Goal: Transaction & Acquisition: Download file/media

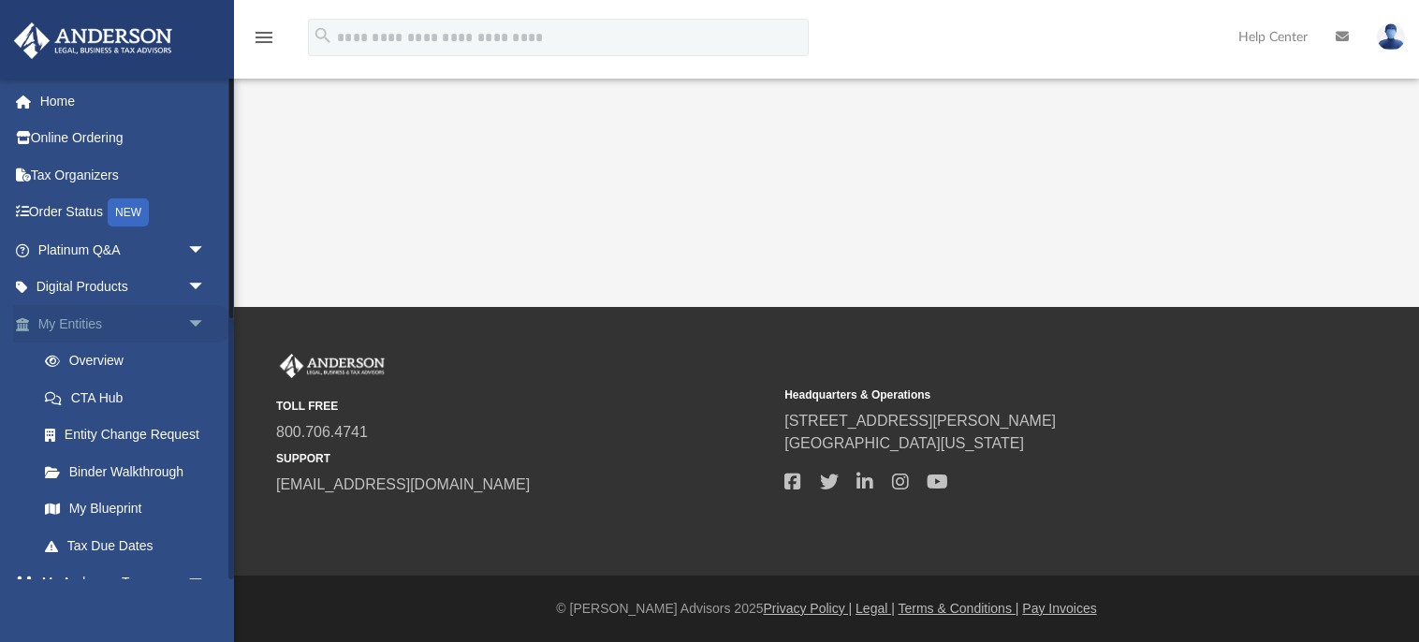
click at [102, 320] on link "My Entities arrow_drop_down" at bounding box center [123, 323] width 221 height 37
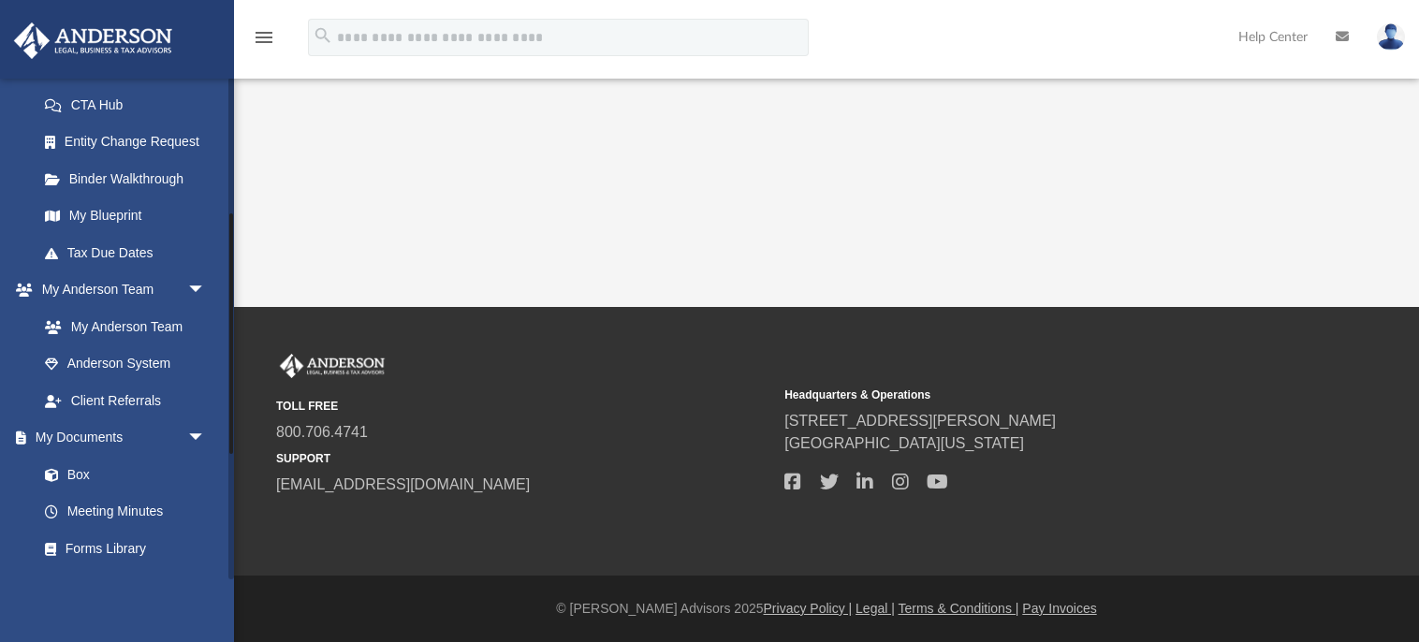
scroll to position [303, 0]
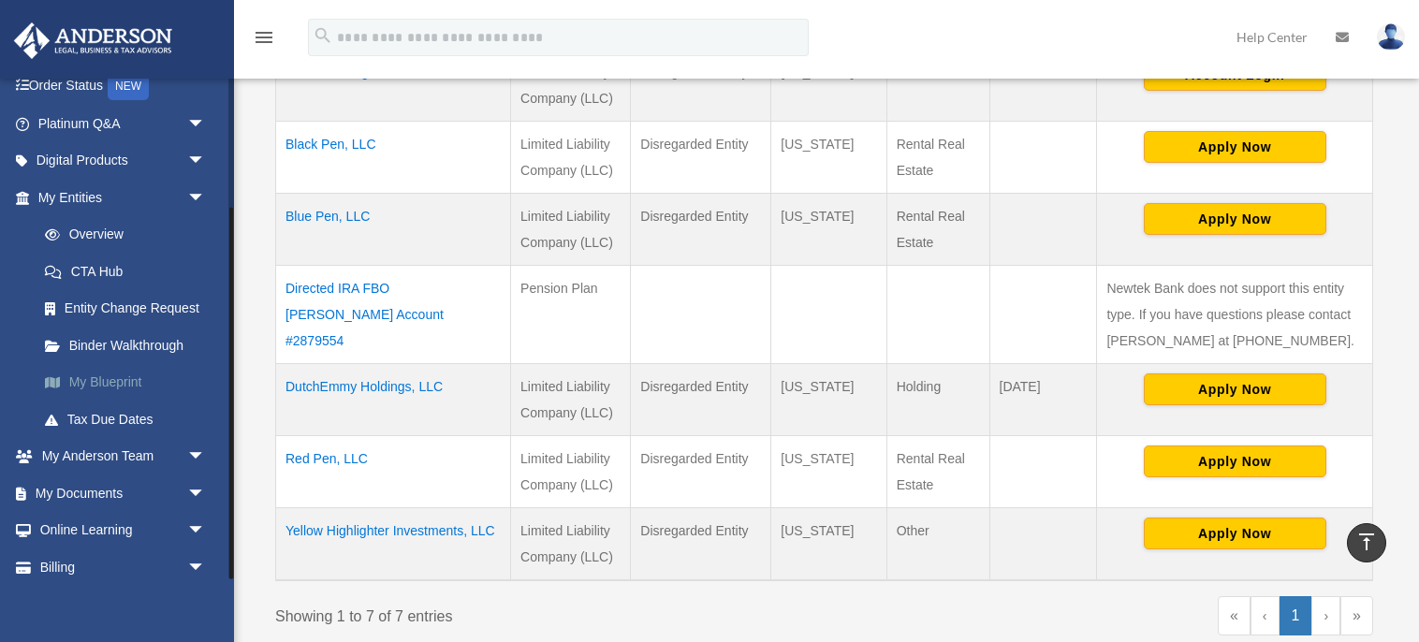
scroll to position [174, 0]
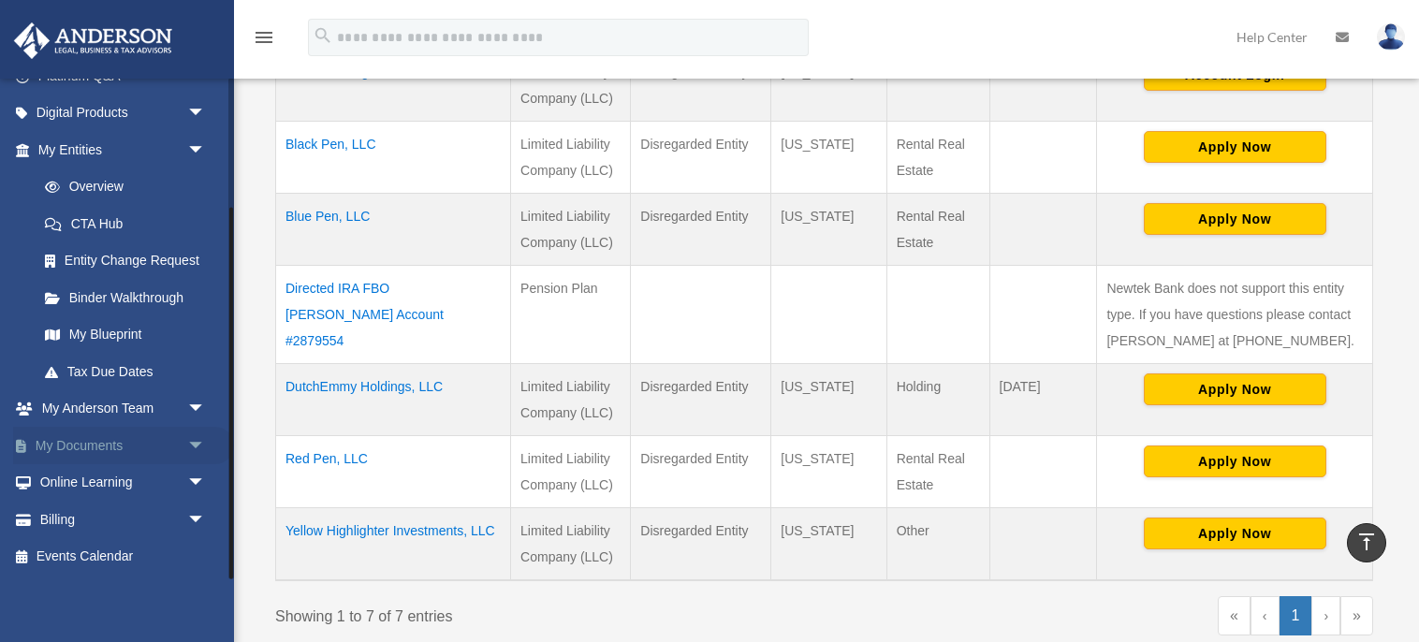
click at [121, 438] on link "My Documents arrow_drop_down" at bounding box center [123, 445] width 221 height 37
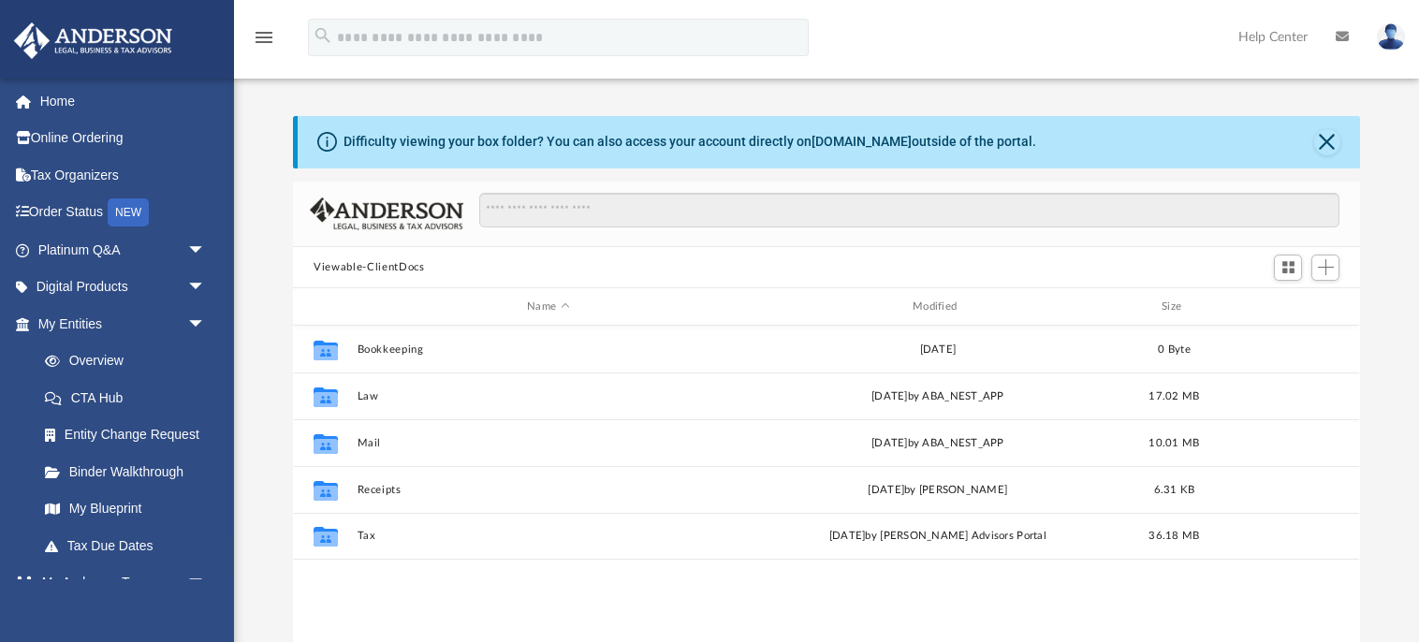
scroll to position [425, 1067]
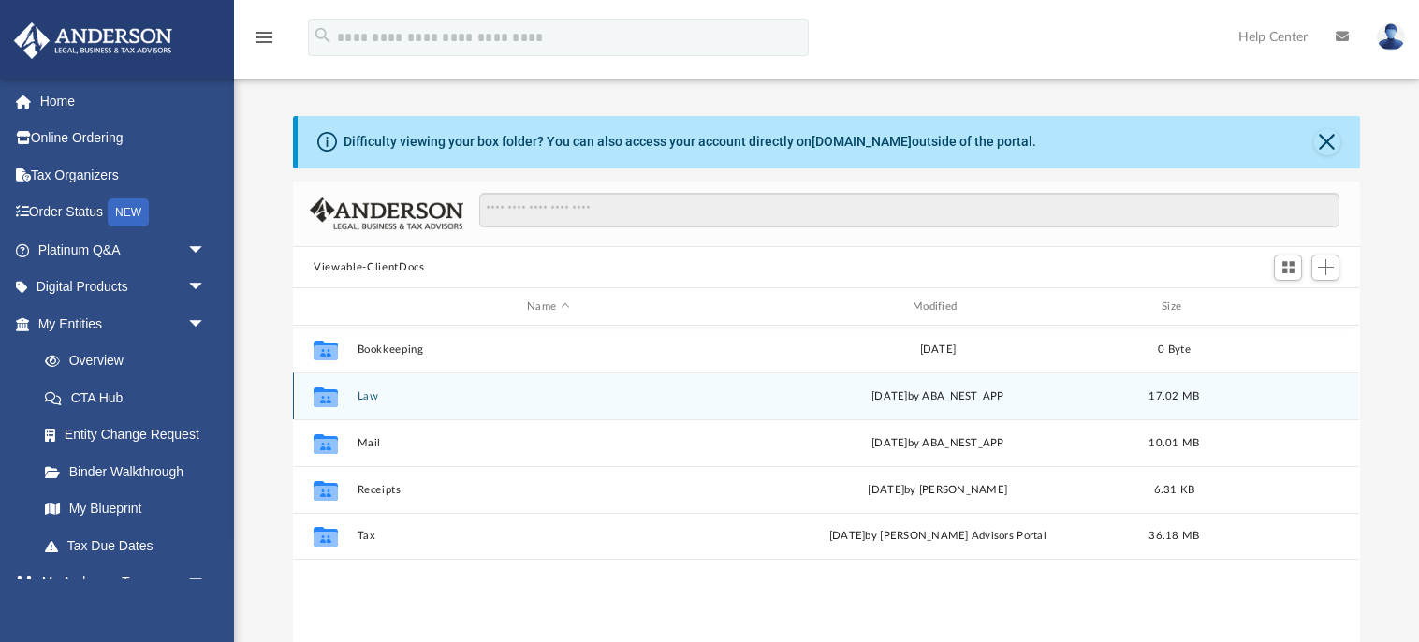
click at [357, 398] on div "Collaborated Folder Law Tue May 20 2025 by ABA_NEST_APP 17.02 MB" at bounding box center [826, 396] width 1066 height 47
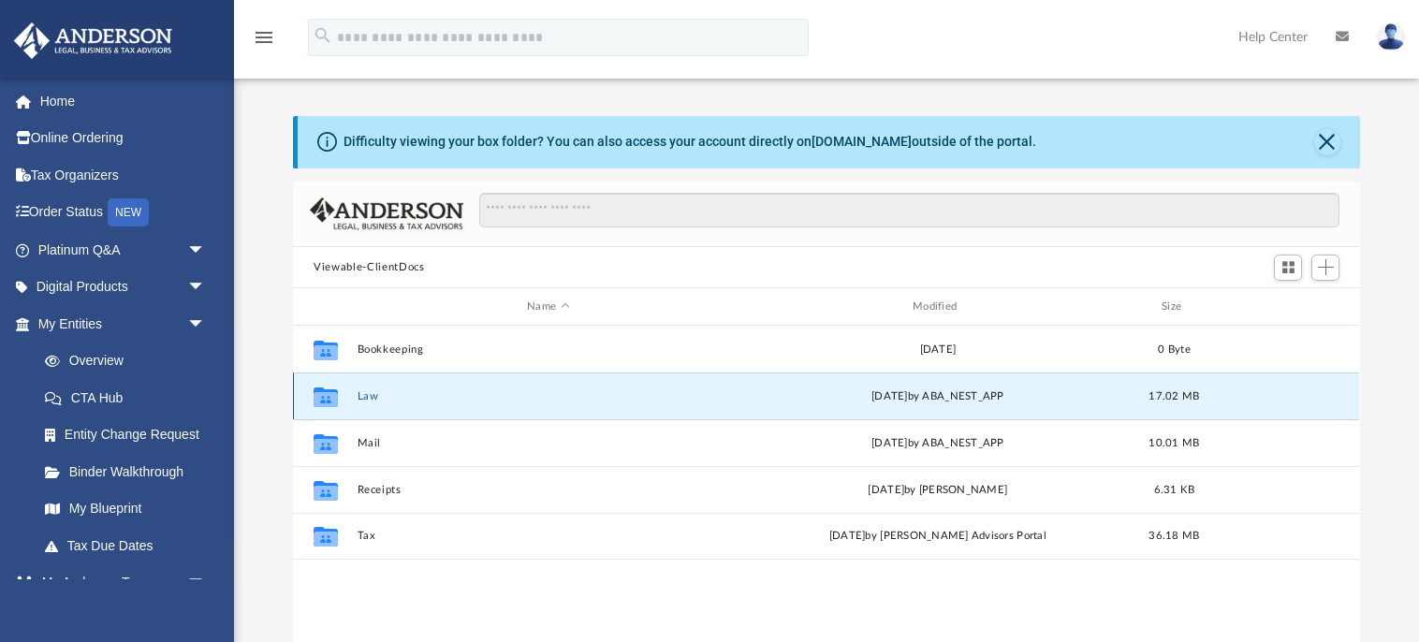
click at [357, 398] on div "Collaborated Folder Law Tue May 20 2025 by ABA_NEST_APP 17.02 MB" at bounding box center [826, 396] width 1066 height 47
click at [357, 398] on div "Collaborated Folder Law [DATE] by ABA_NEST_APP 17.02 MB" at bounding box center [826, 396] width 1066 height 47
click at [322, 394] on icon "grid" at bounding box center [326, 399] width 24 height 15
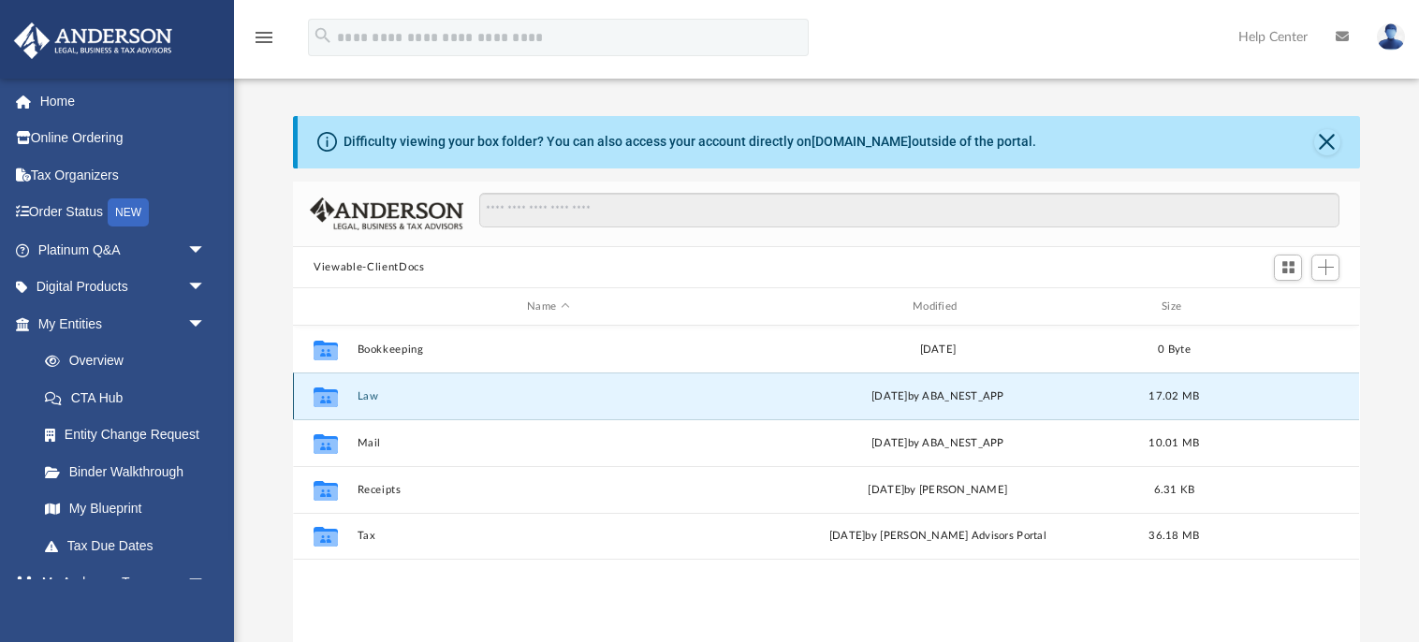
click at [322, 394] on icon "grid" at bounding box center [326, 399] width 24 height 15
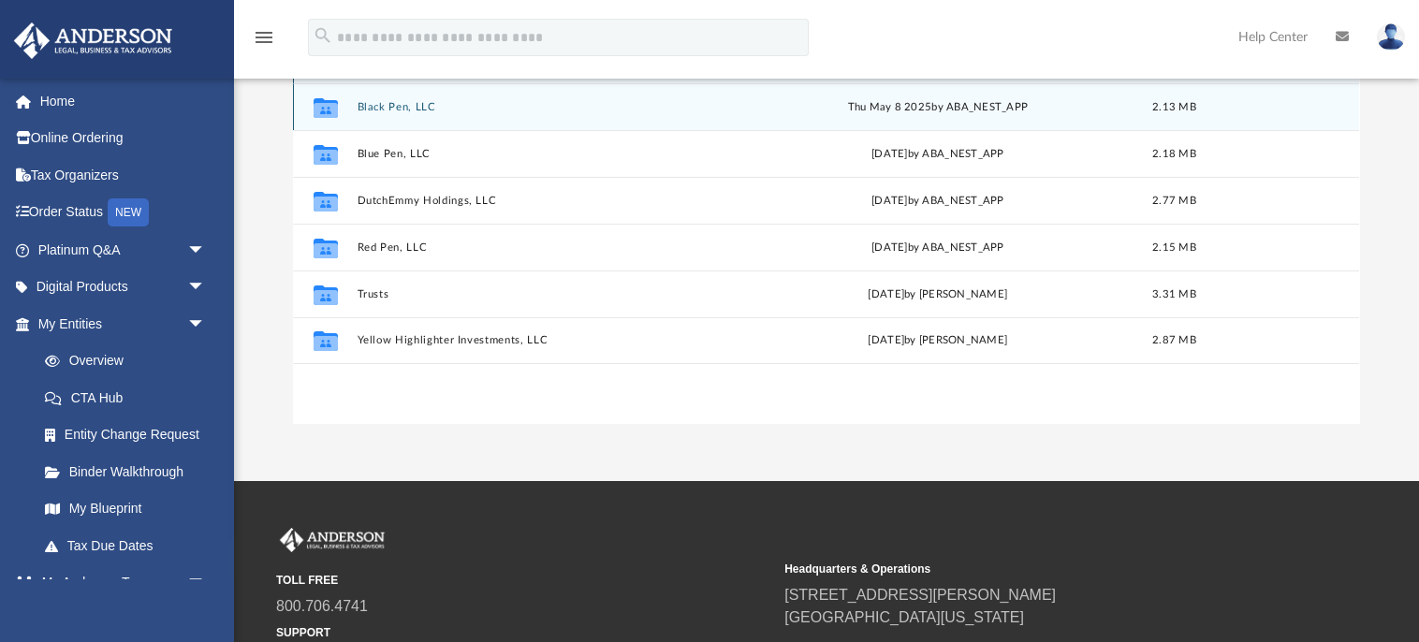
scroll to position [291, 0]
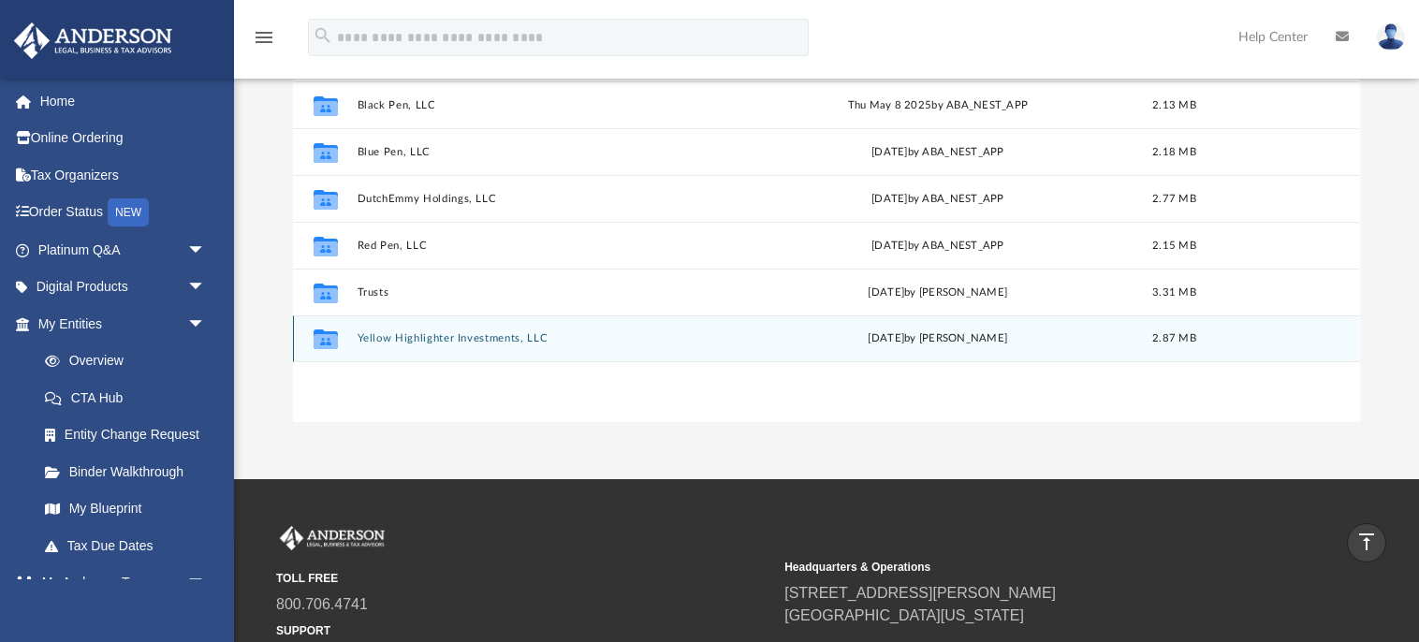
click at [456, 330] on div "Collaborated Folder Yellow Highlighter Investments, LLC [DATE] by [PERSON_NAME]…" at bounding box center [826, 338] width 1066 height 47
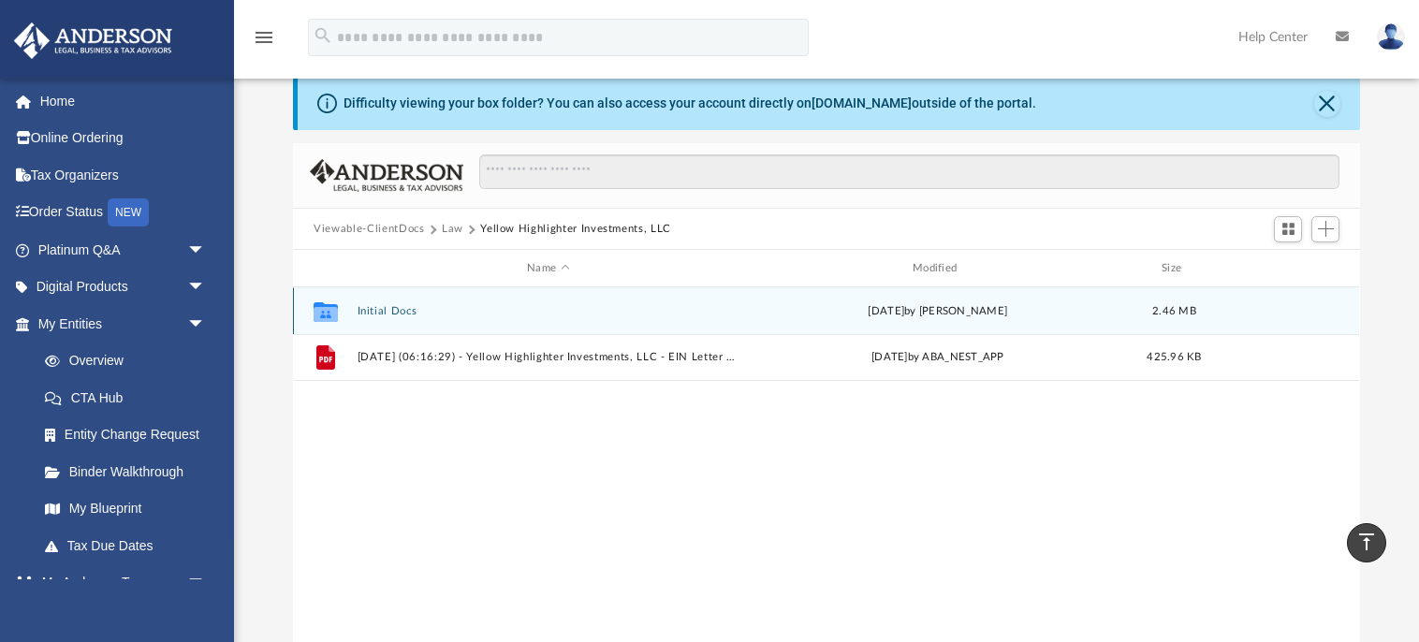
scroll to position [39, 0]
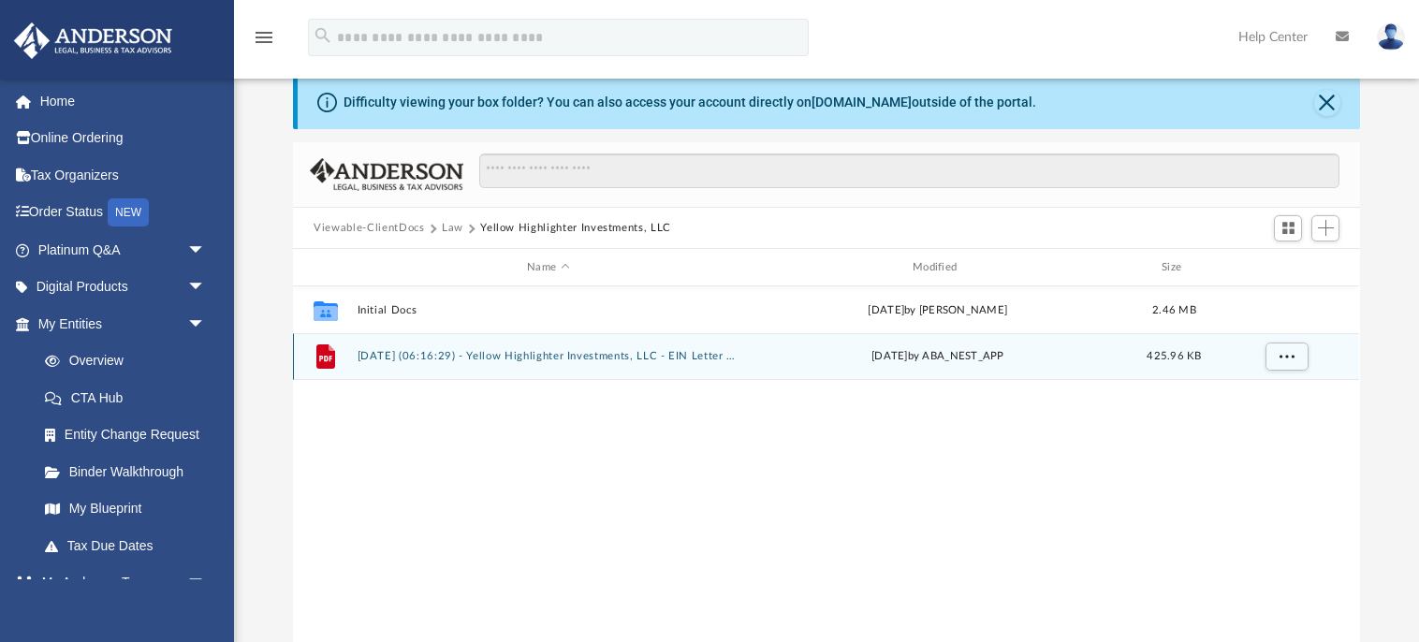
click at [528, 359] on button "[DATE] (06:16:29) - Yellow Highlighter Investments, LLC - EIN Letter from IRS.p…" at bounding box center [549, 357] width 382 height 12
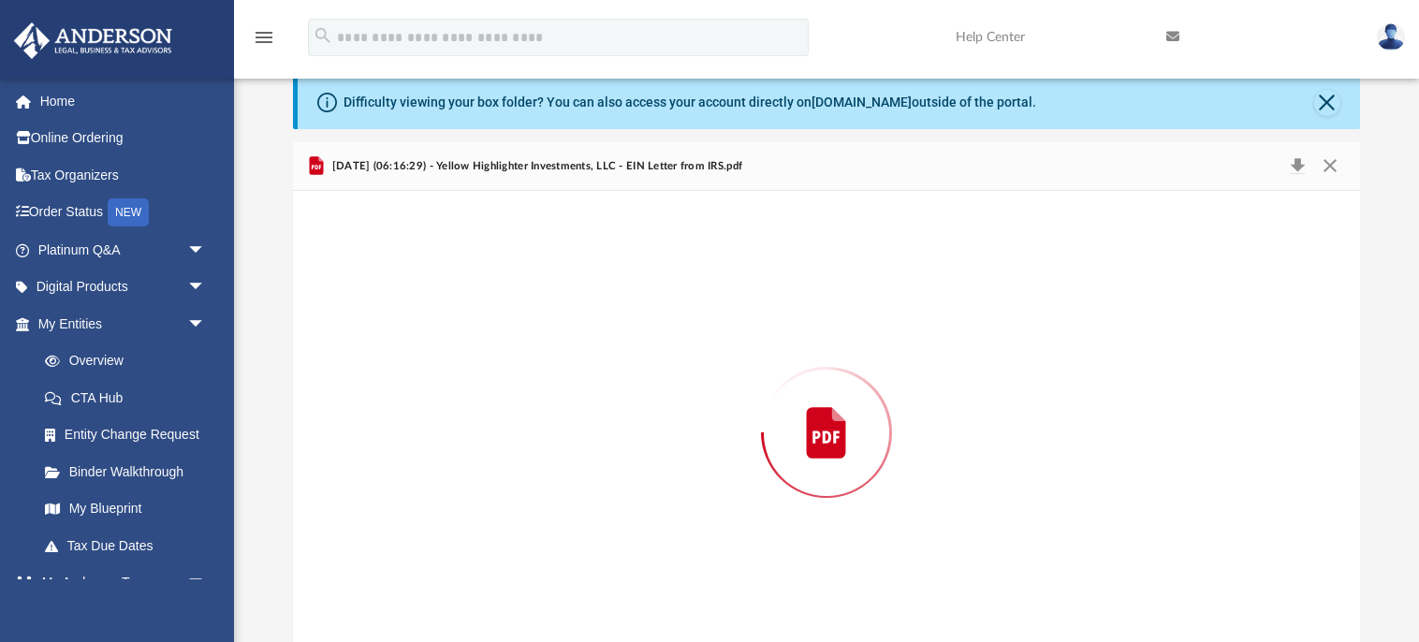
scroll to position [71, 0]
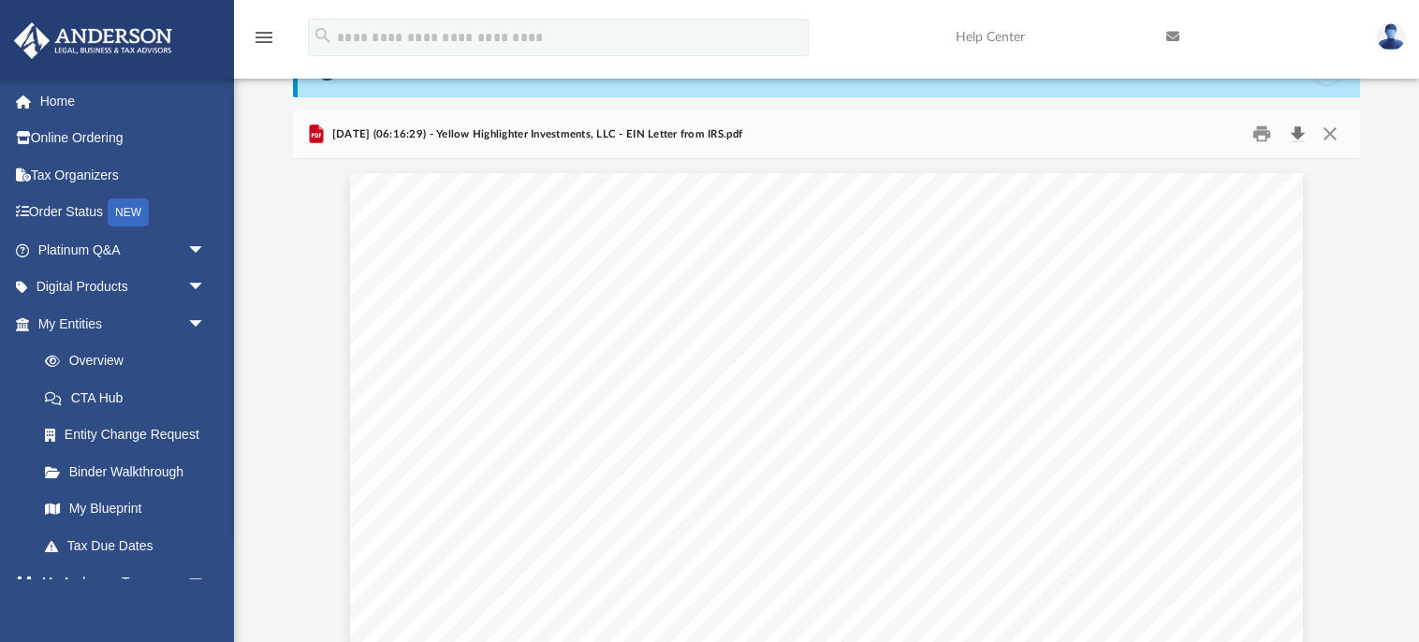
click at [1295, 134] on button "Download" at bounding box center [1298, 134] width 34 height 29
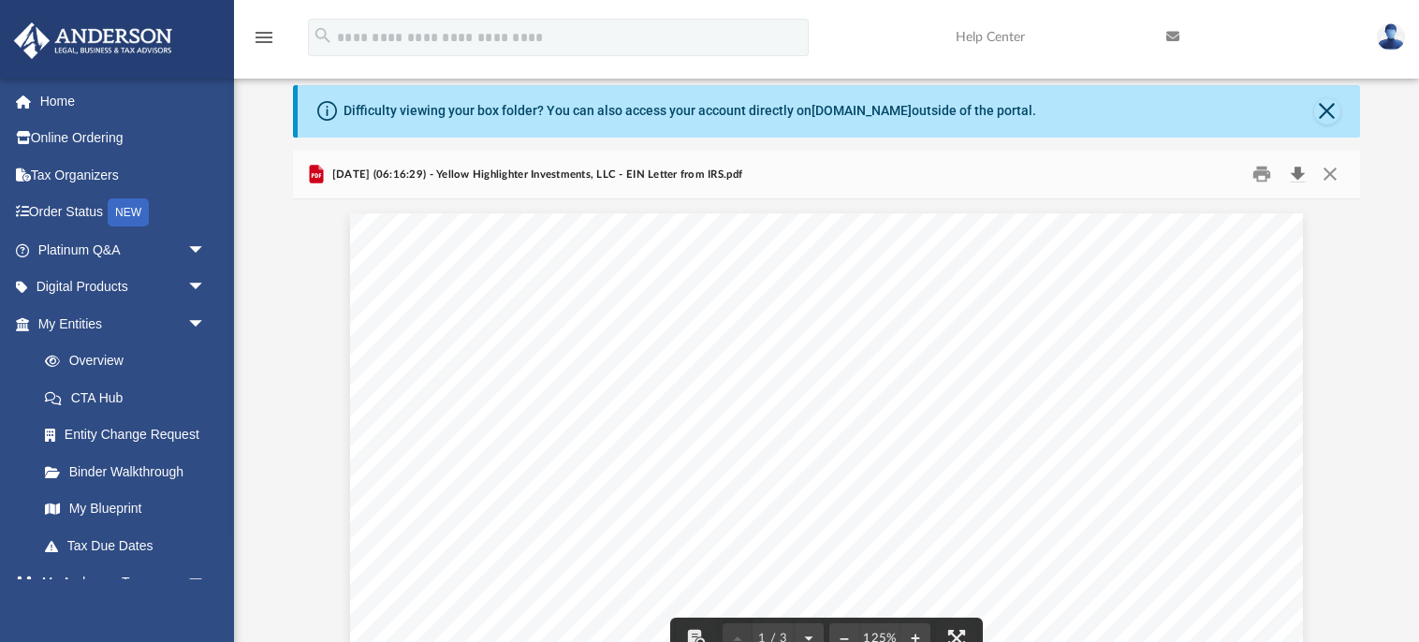
scroll to position [0, 0]
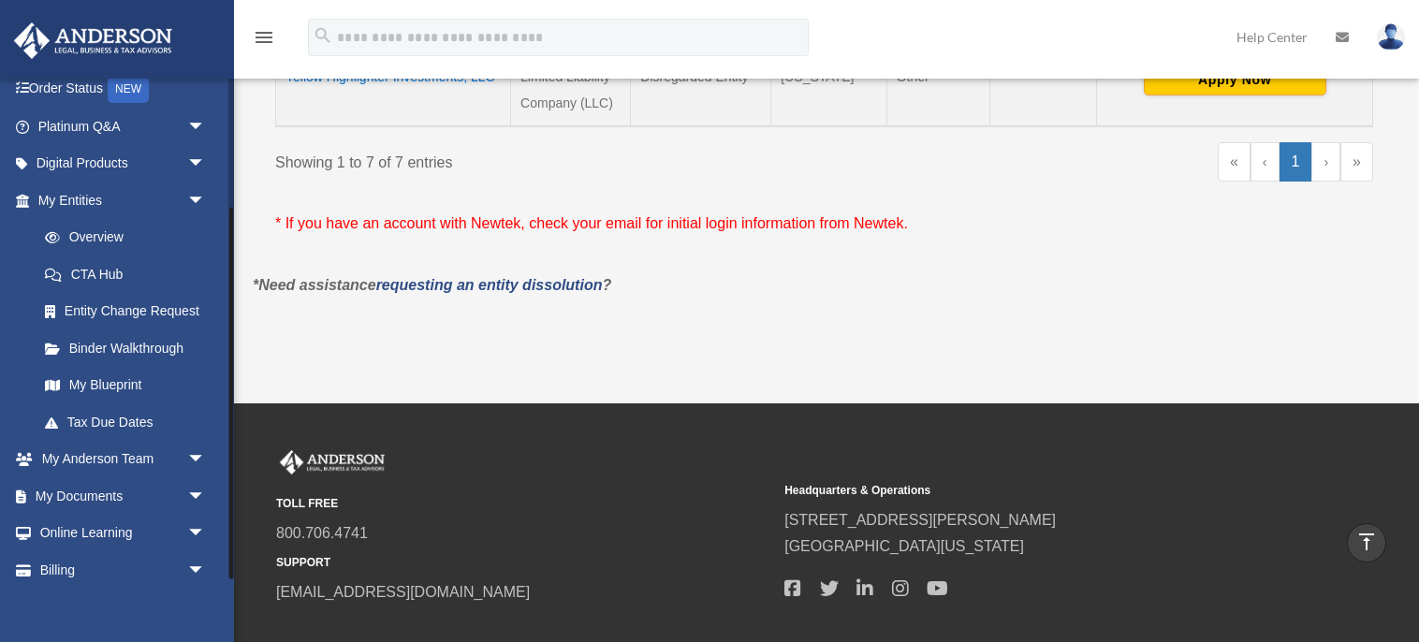
scroll to position [174, 0]
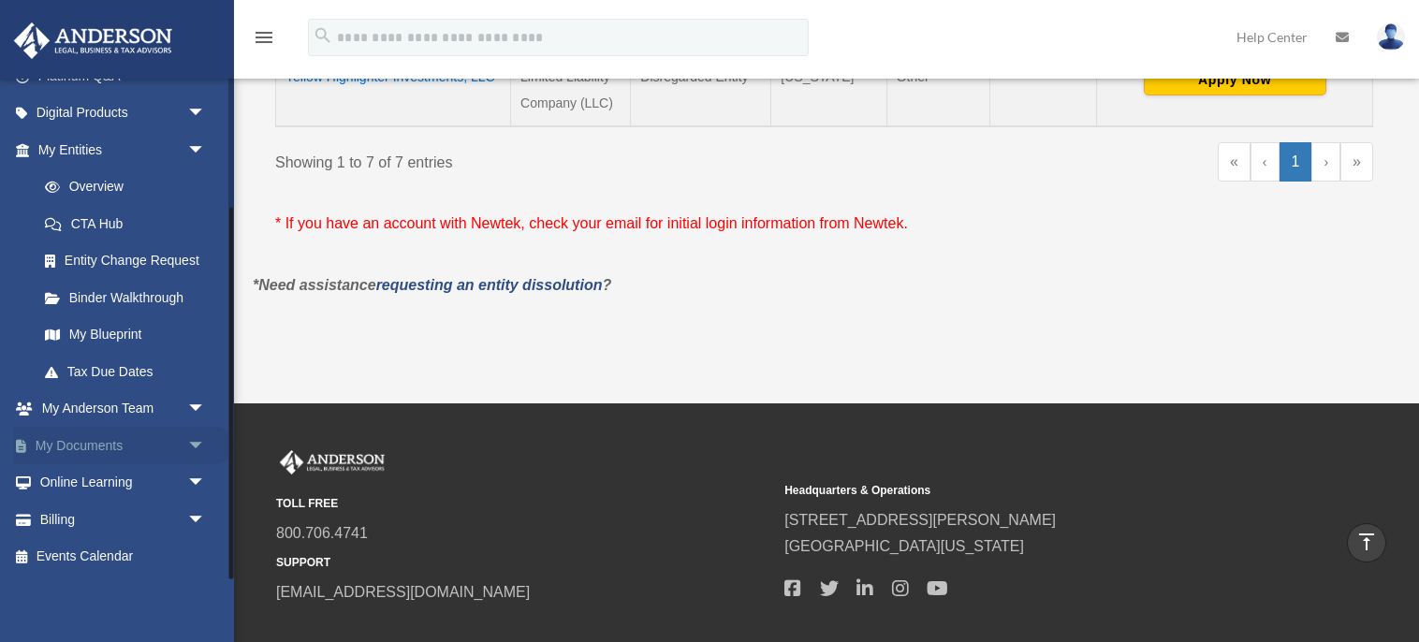
click at [81, 442] on link "My Documents arrow_drop_down" at bounding box center [123, 445] width 221 height 37
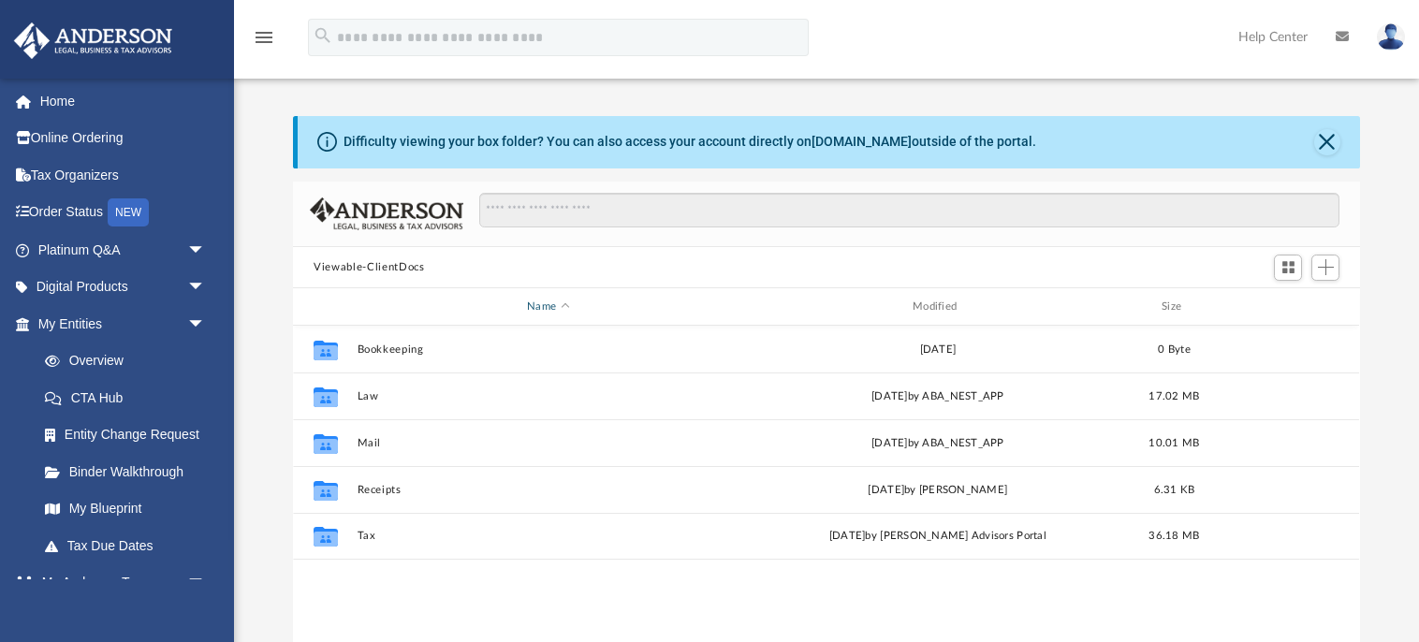
scroll to position [425, 1067]
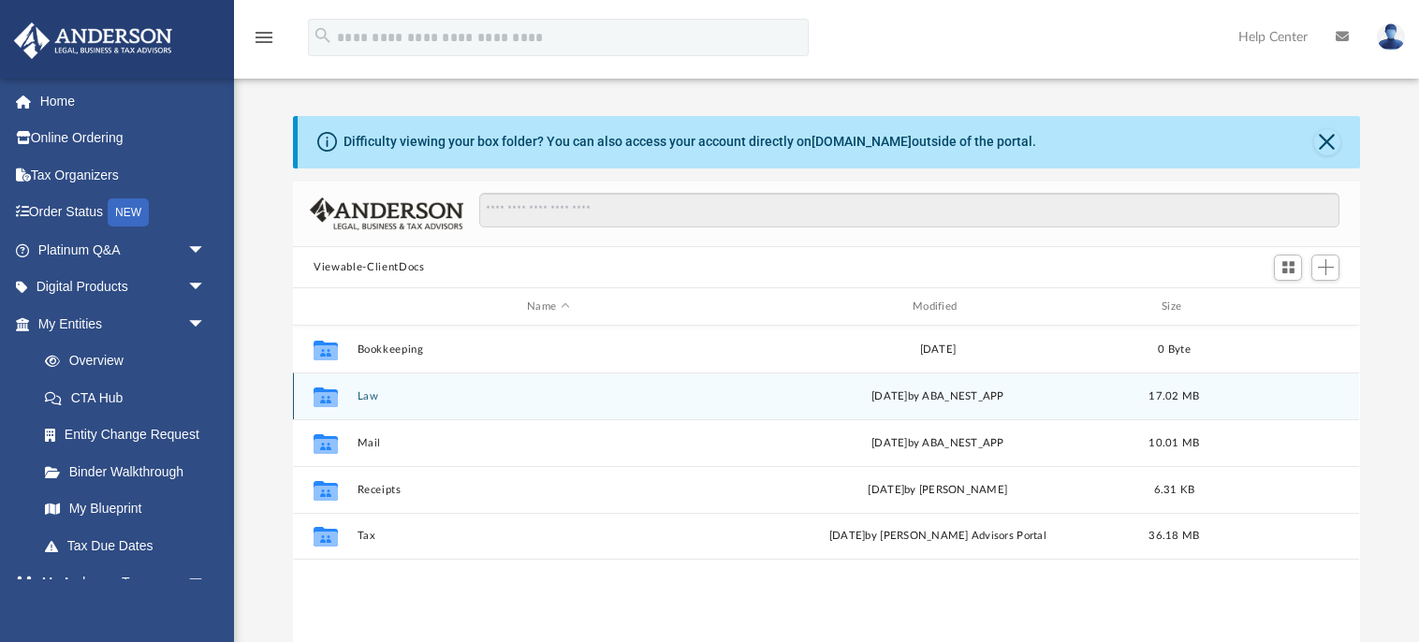
click at [330, 399] on icon "grid" at bounding box center [326, 399] width 24 height 15
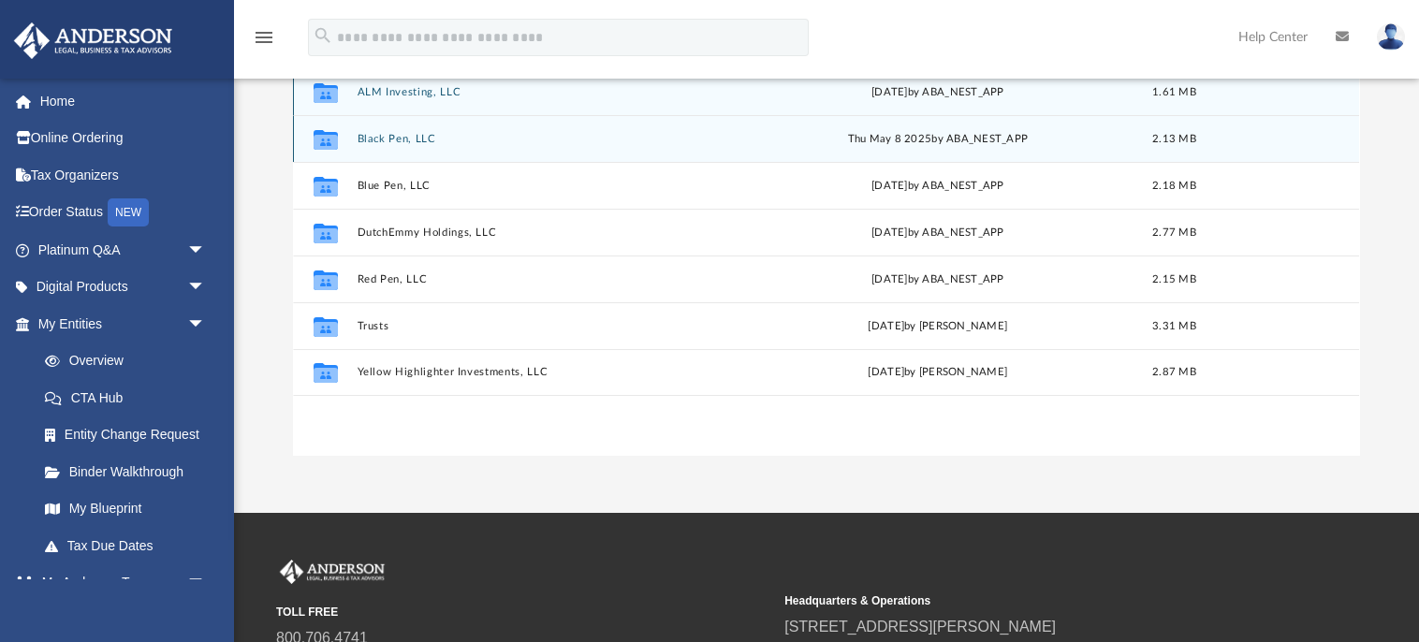
scroll to position [255, 0]
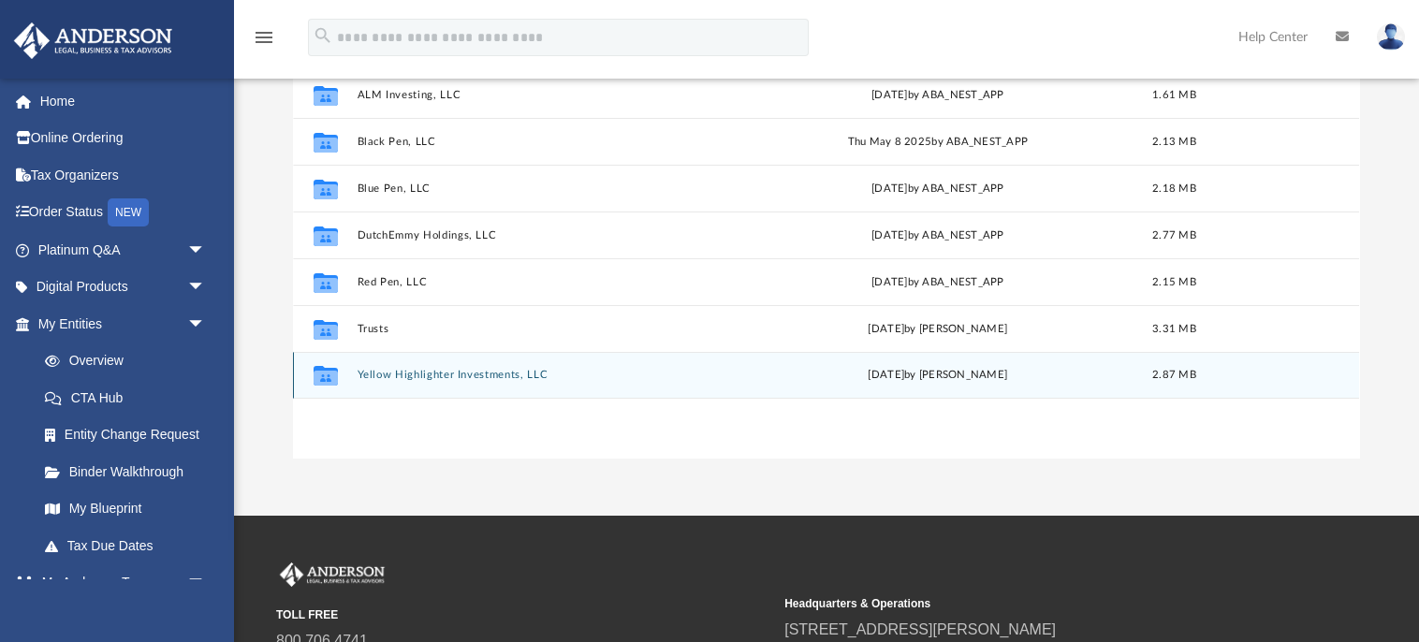
click at [330, 377] on icon "grid" at bounding box center [326, 376] width 24 height 20
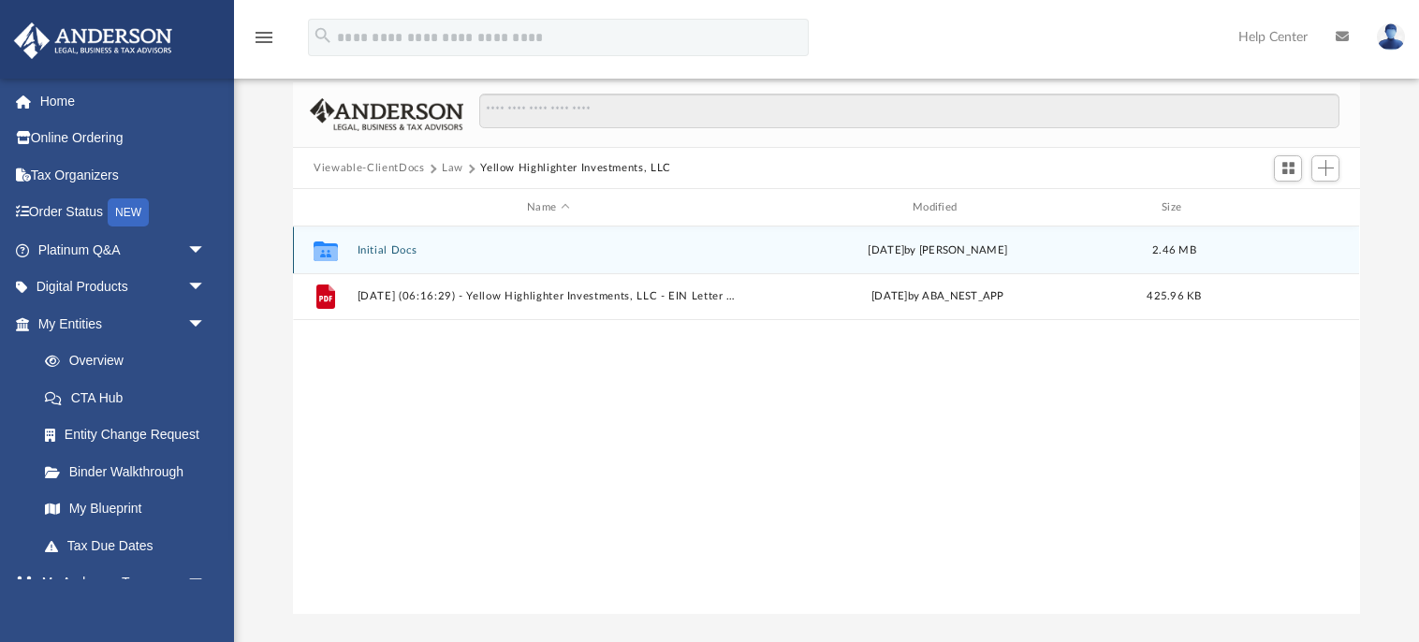
scroll to position [101, 0]
click at [321, 247] on icon "grid" at bounding box center [326, 251] width 24 height 15
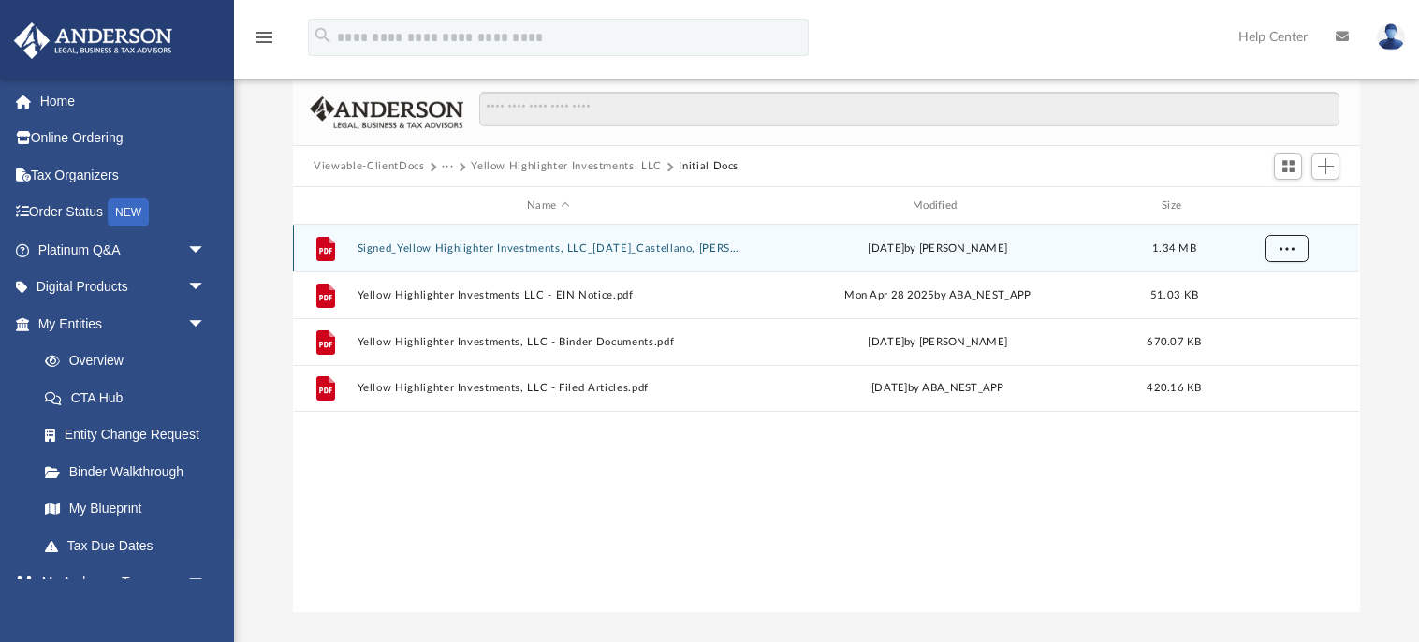
click at [1293, 244] on span "More options" at bounding box center [1287, 248] width 15 height 10
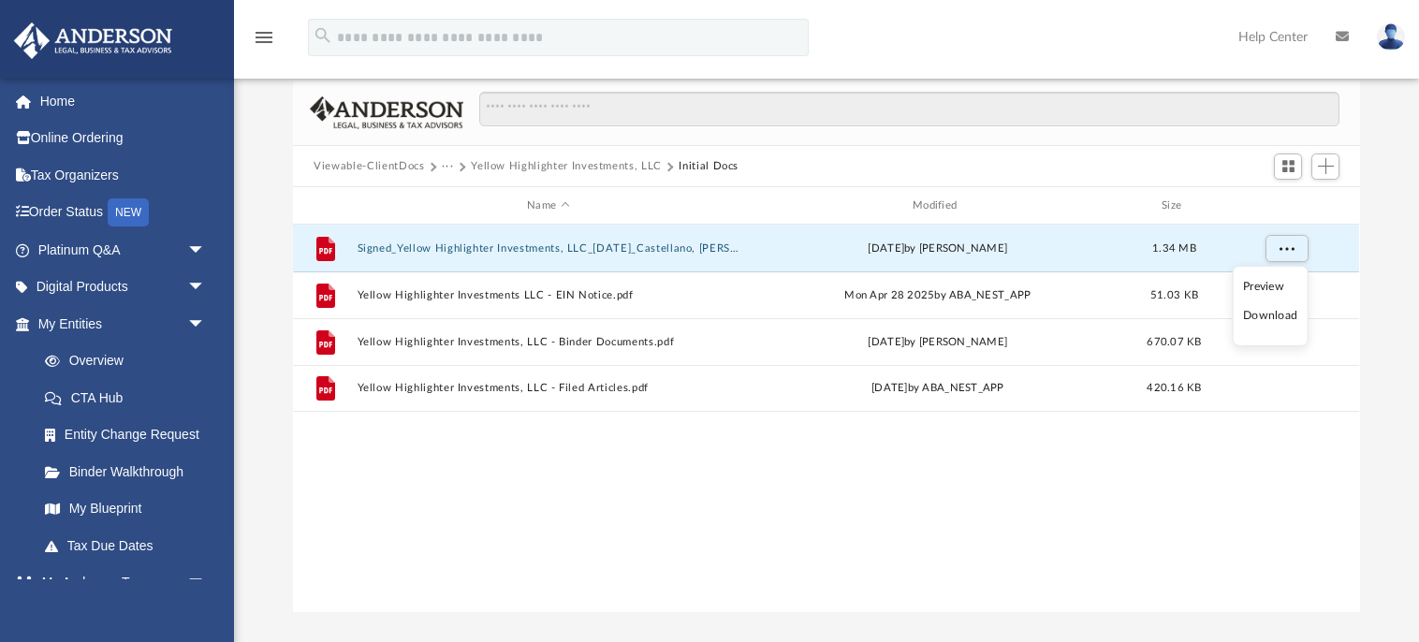
click at [1259, 317] on li "Download" at bounding box center [1270, 316] width 54 height 20
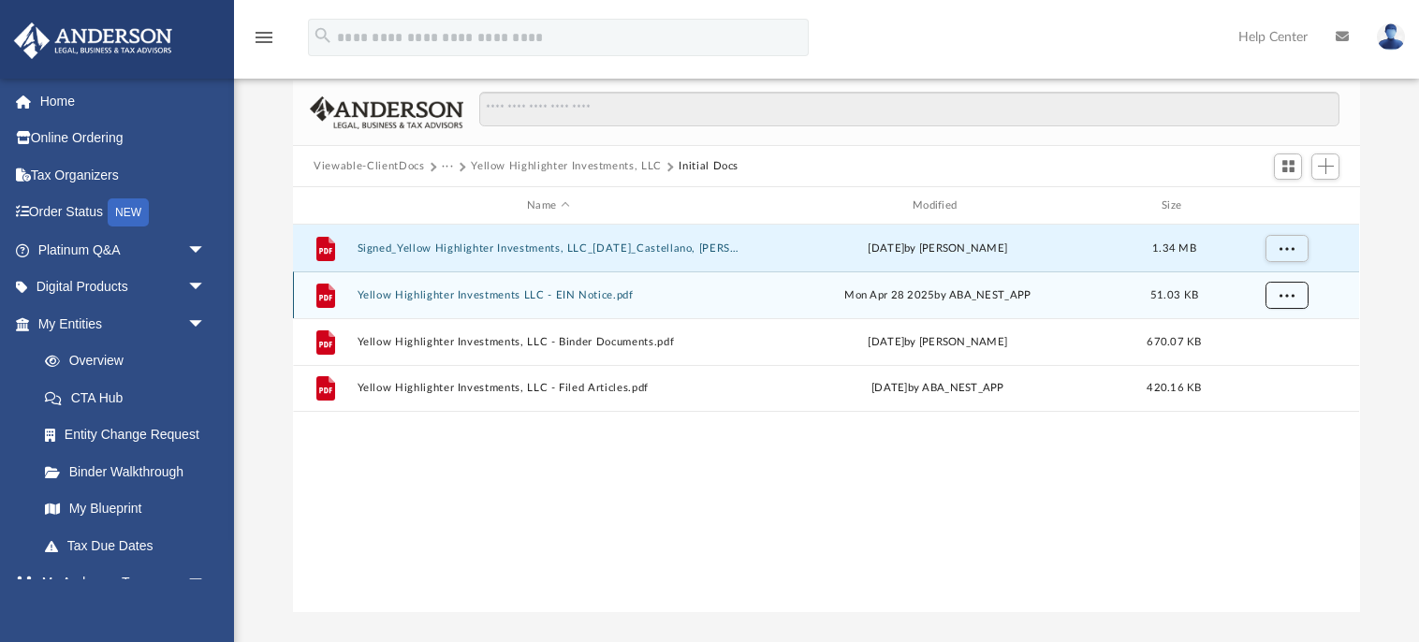
click at [1286, 296] on span "More options" at bounding box center [1287, 295] width 15 height 10
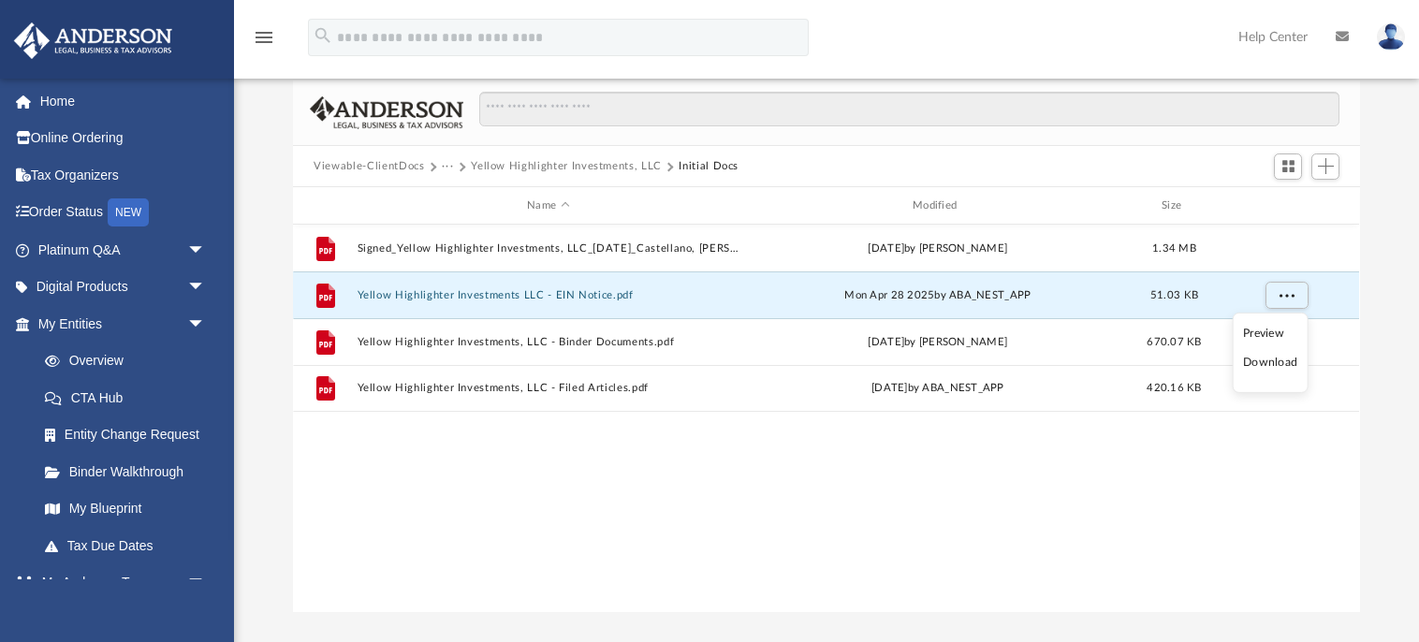
click at [1259, 363] on li "Download" at bounding box center [1270, 363] width 54 height 20
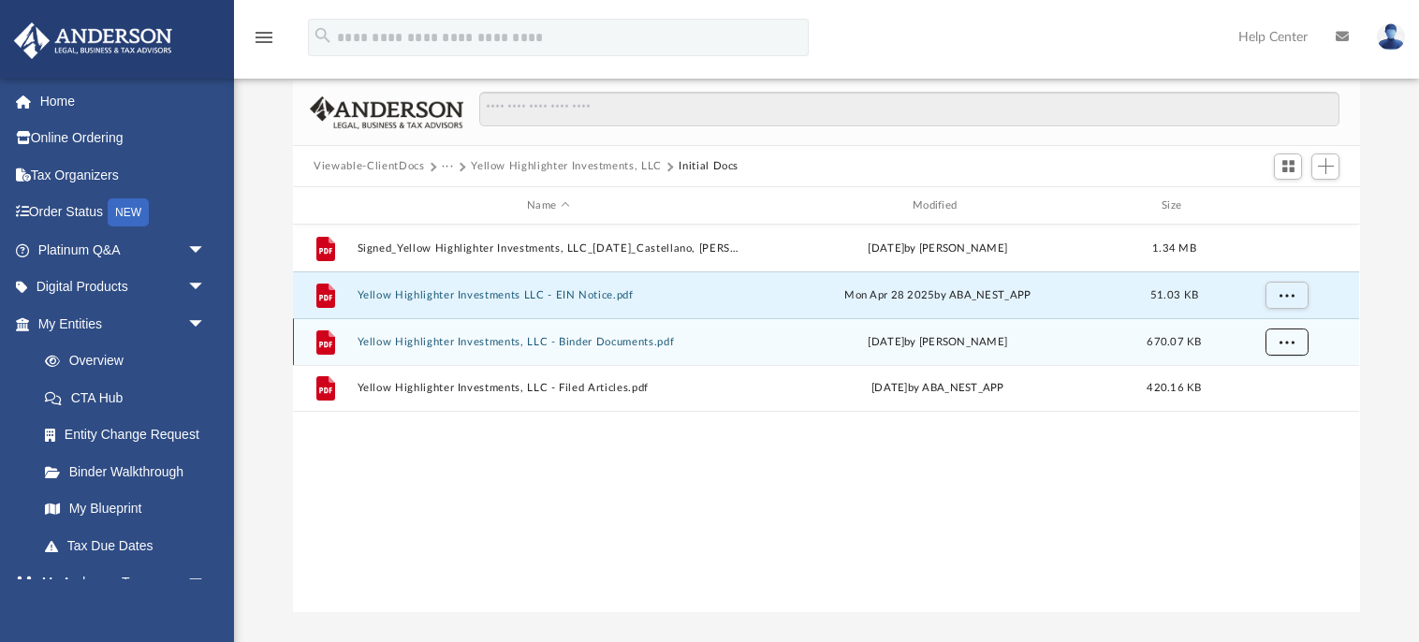
click at [1292, 340] on span "More options" at bounding box center [1287, 342] width 15 height 10
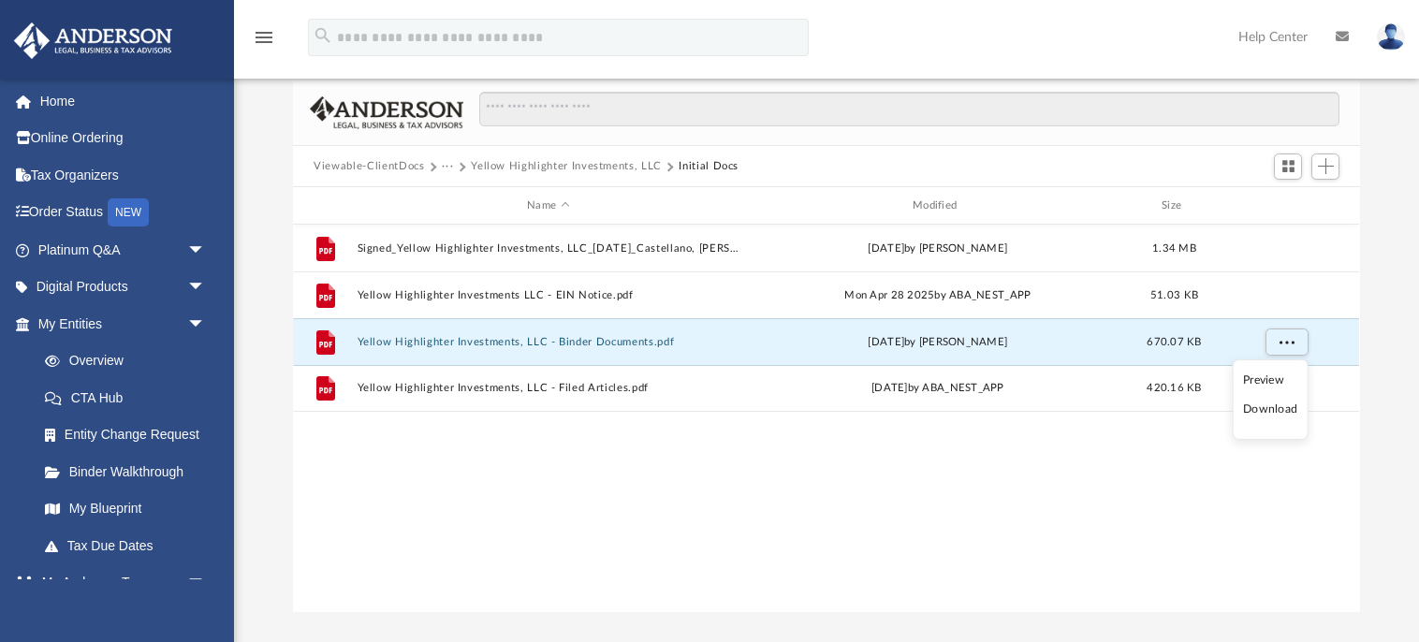
click at [1261, 412] on li "Download" at bounding box center [1270, 410] width 54 height 20
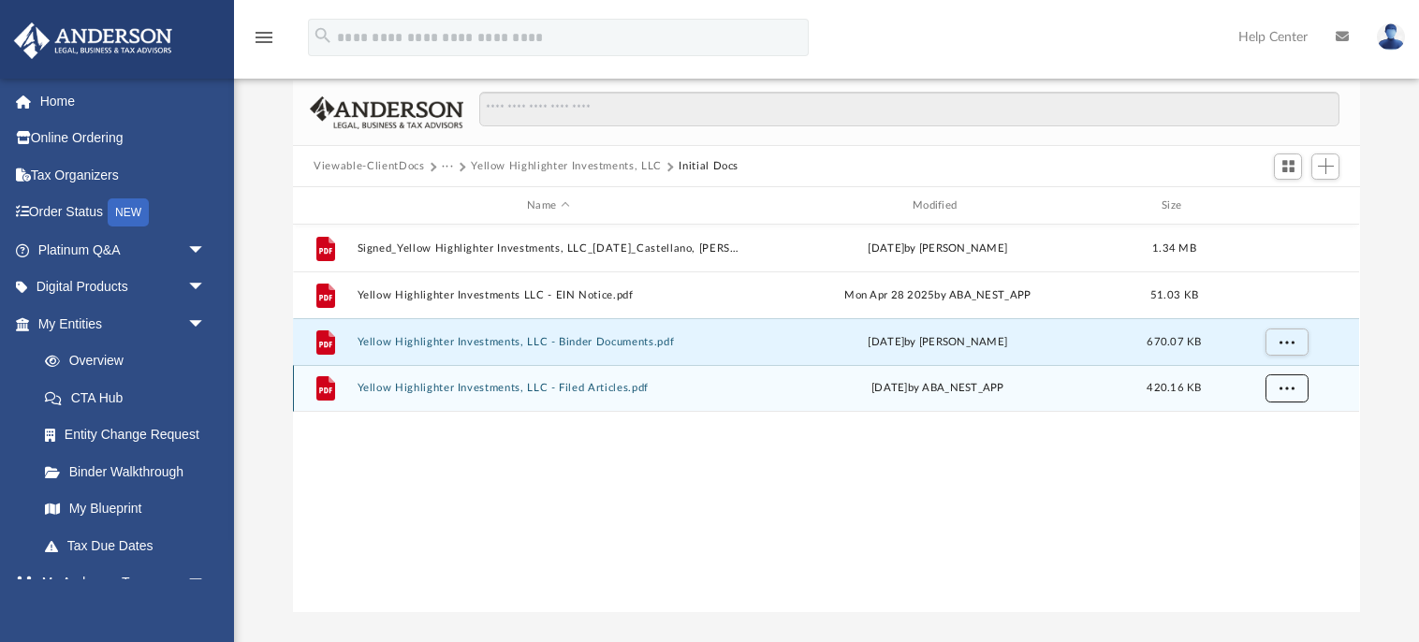
click at [1296, 387] on button "More options" at bounding box center [1287, 388] width 43 height 28
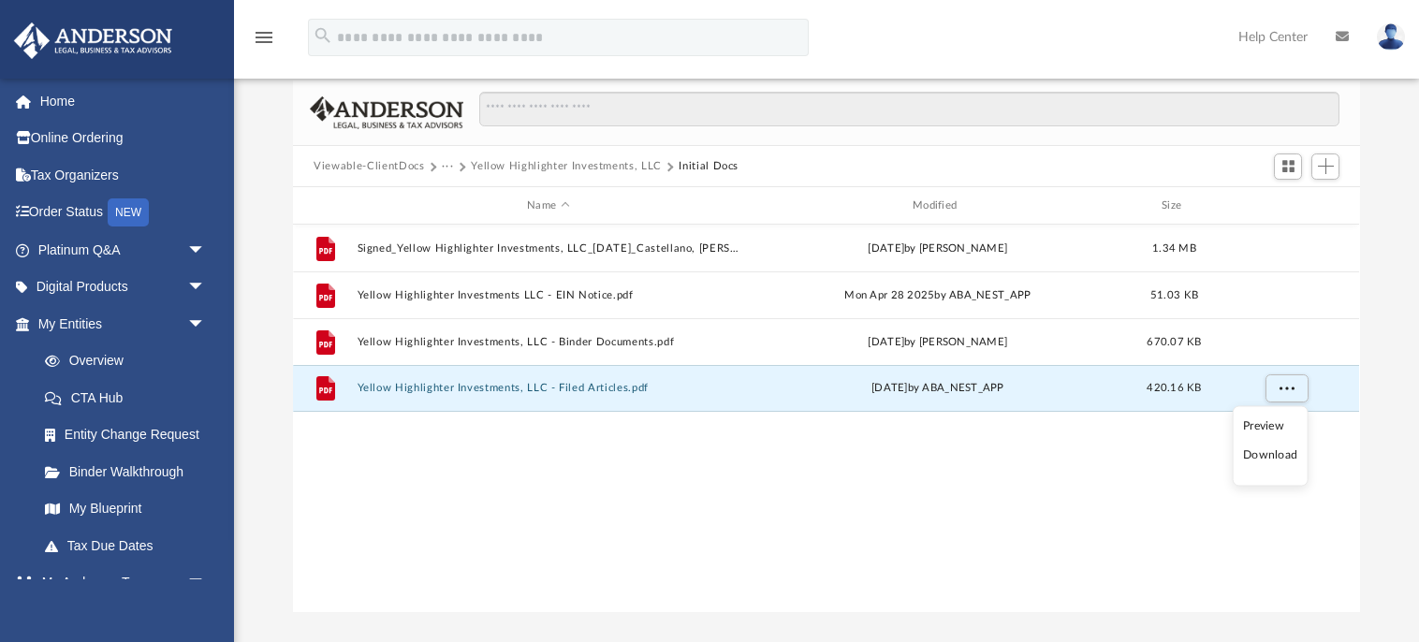
click at [1271, 457] on li "Download" at bounding box center [1270, 457] width 54 height 20
